Goal: Task Accomplishment & Management: Use online tool/utility

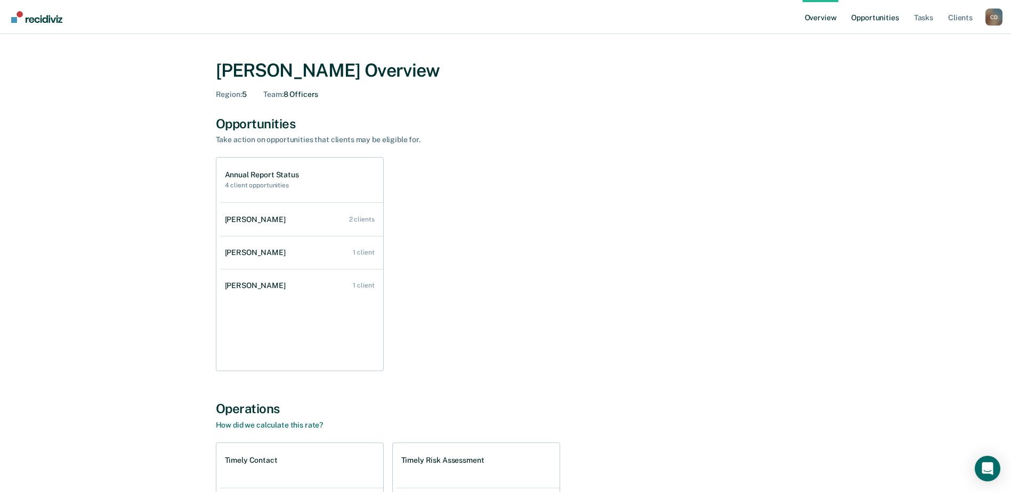
click at [878, 17] on link "Opportunities" at bounding box center [875, 17] width 52 height 34
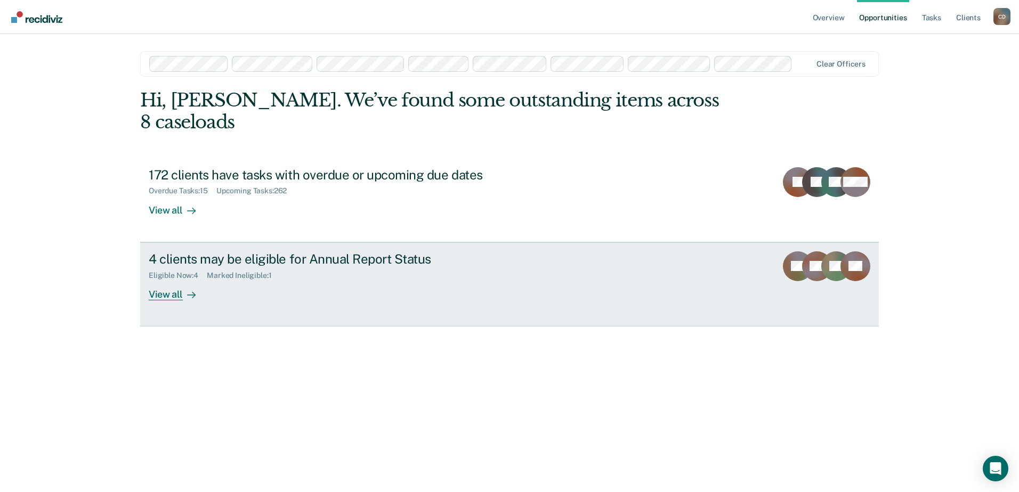
click at [177, 280] on div "View all" at bounding box center [179, 290] width 60 height 21
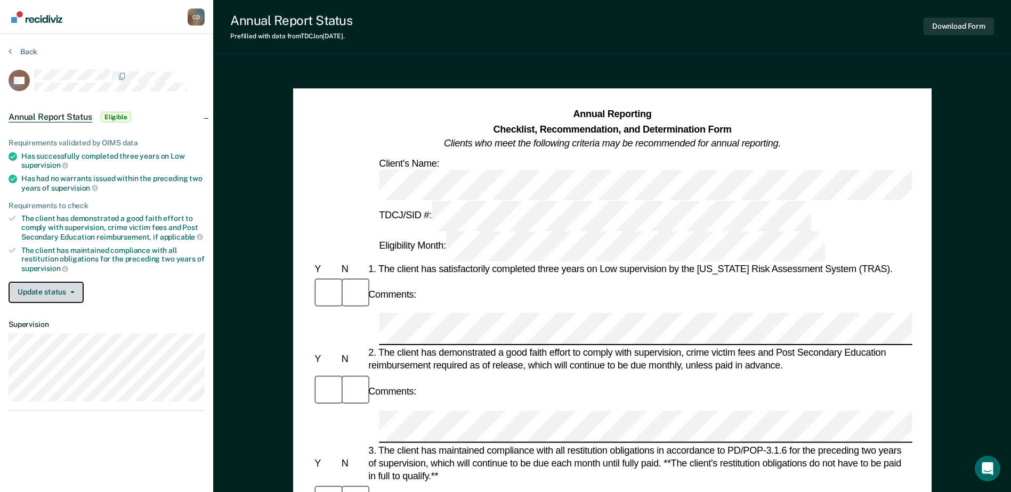
click at [74, 294] on button "Update status" at bounding box center [46, 292] width 75 height 21
click at [138, 282] on div "Update status [PERSON_NAME] Mark Ineligible" at bounding box center [107, 292] width 196 height 21
